Goal: Information Seeking & Learning: Learn about a topic

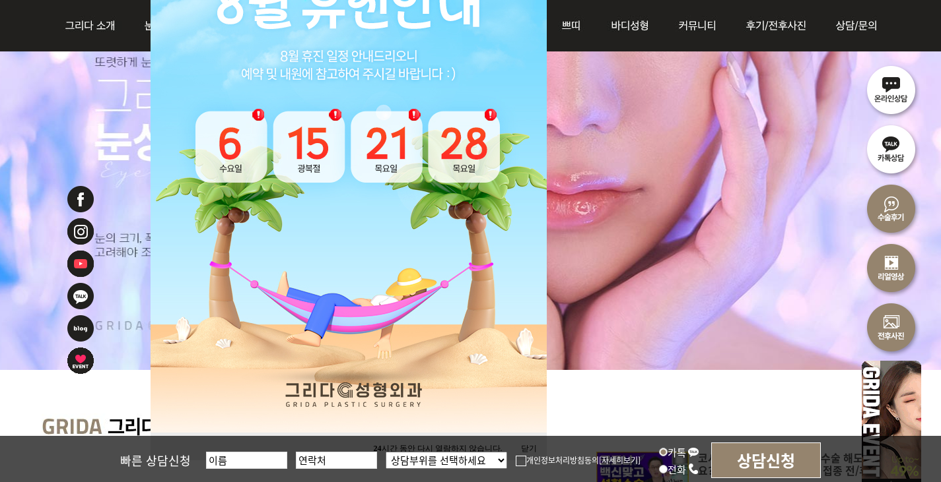
scroll to position [264, 0]
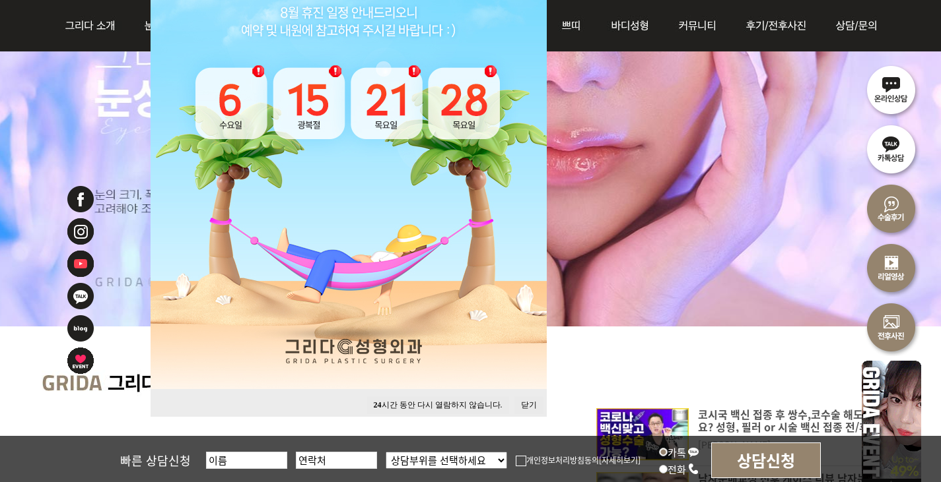
click at [530, 401] on button "닫기" at bounding box center [528, 406] width 29 height 18
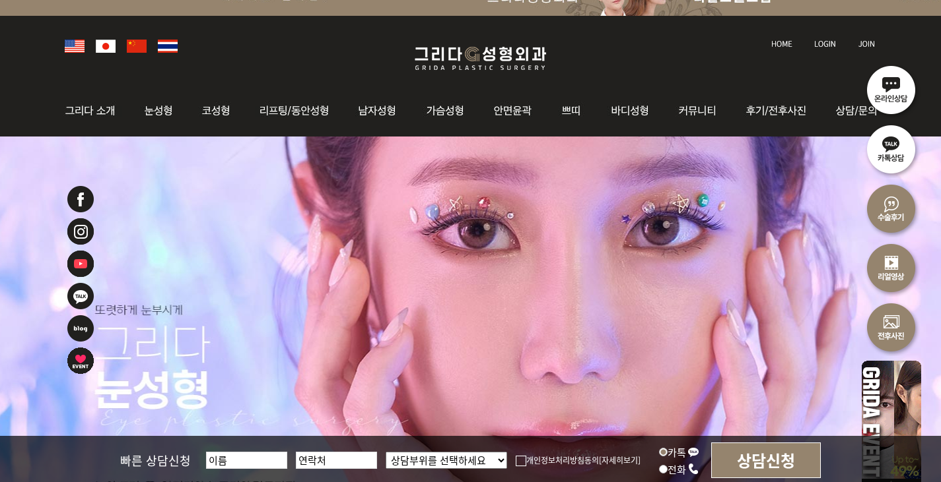
scroll to position [0, 0]
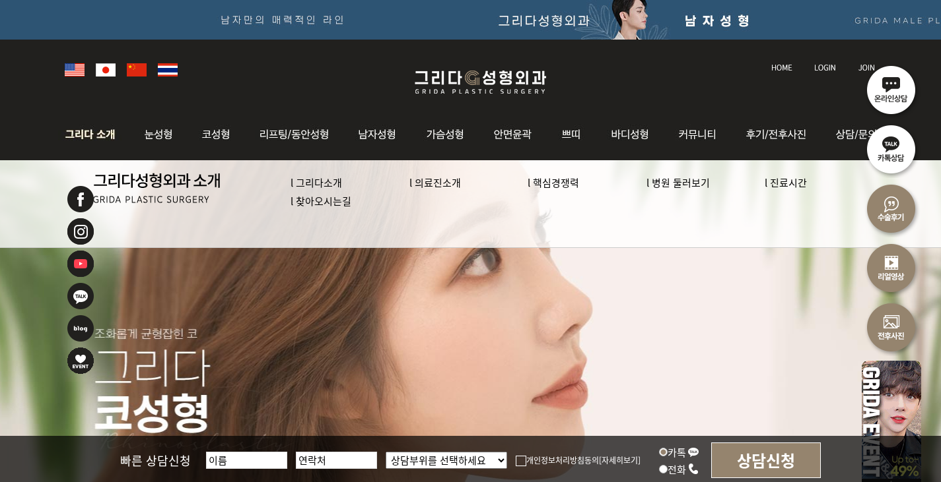
click at [88, 135] on img at bounding box center [93, 134] width 71 height 51
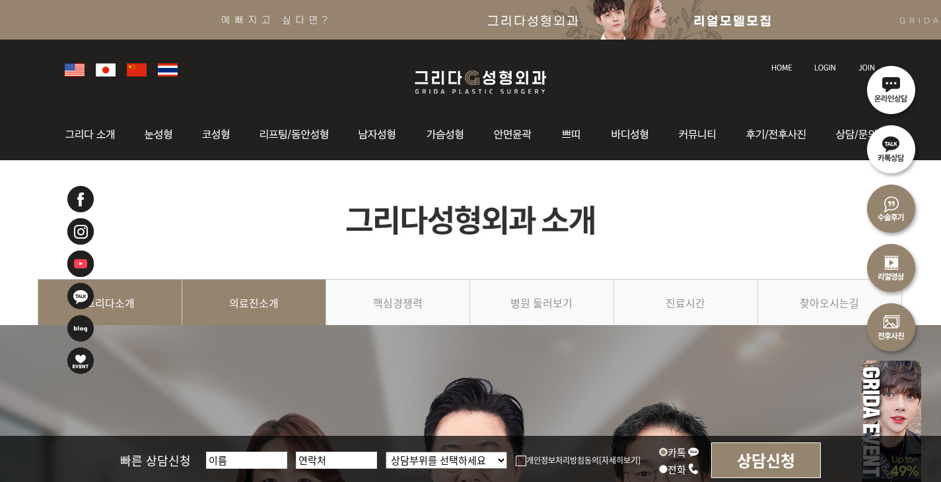
click at [284, 294] on link "의료진소개" at bounding box center [254, 309] width 144 height 60
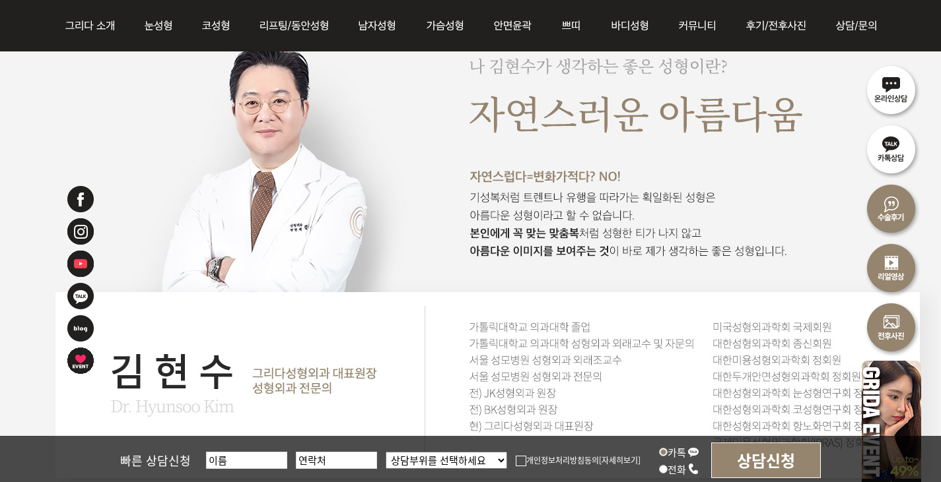
scroll to position [1122, 0]
